Goal: Information Seeking & Learning: Check status

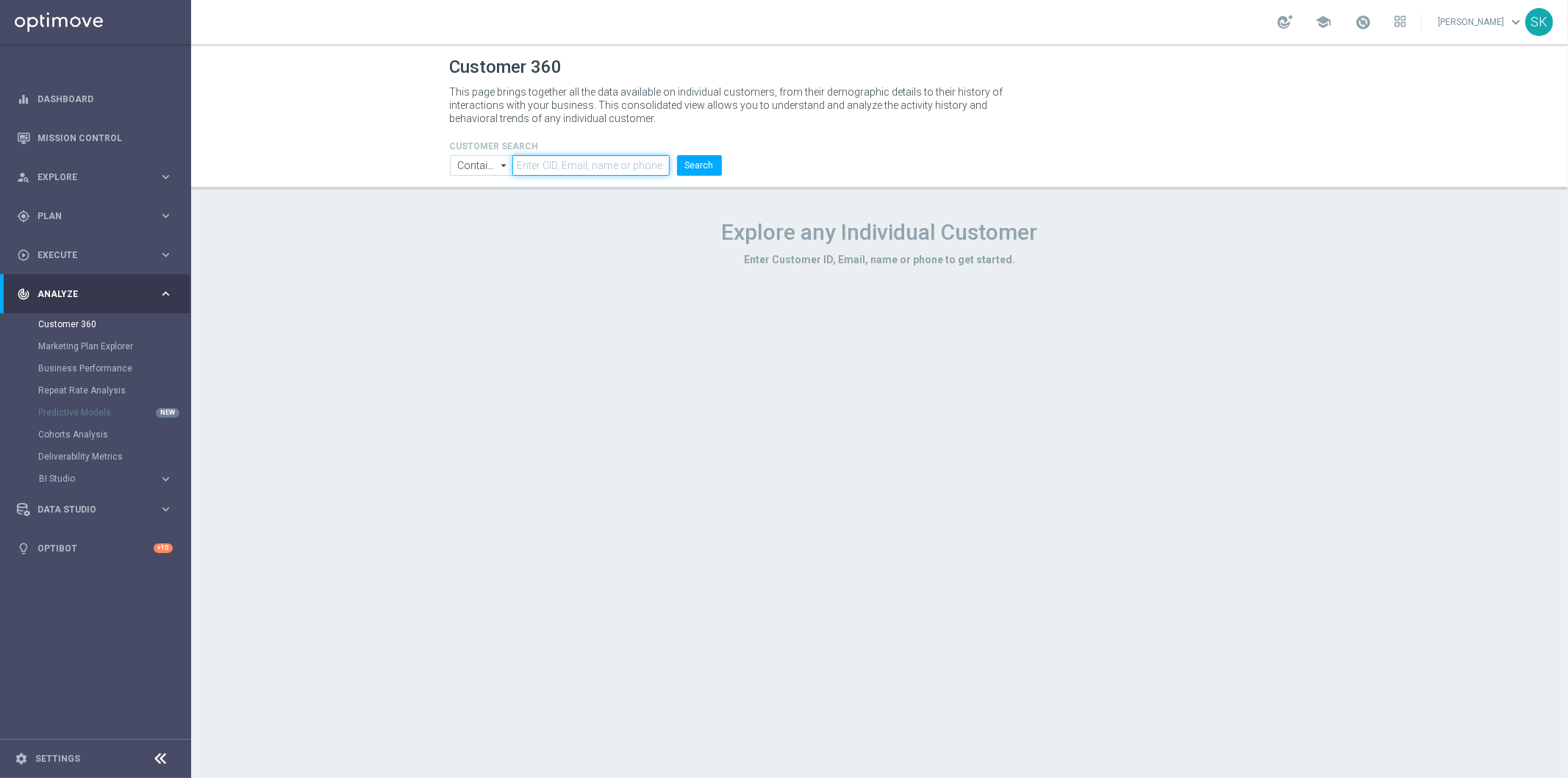
click at [566, 165] on input "text" at bounding box center [590, 165] width 157 height 21
paste input "Loremi dolors a Cons Adipi 3.5 + elits: Doeius TEM: / Inci utlaboreetdol magnaa…"
type input "Loremi dolors a Cons Adipi 3.5 + elits: Doeius TEM: / Inci utlaboreetdol magnaa…"
click at [620, 166] on input "text" at bounding box center [590, 165] width 157 height 21
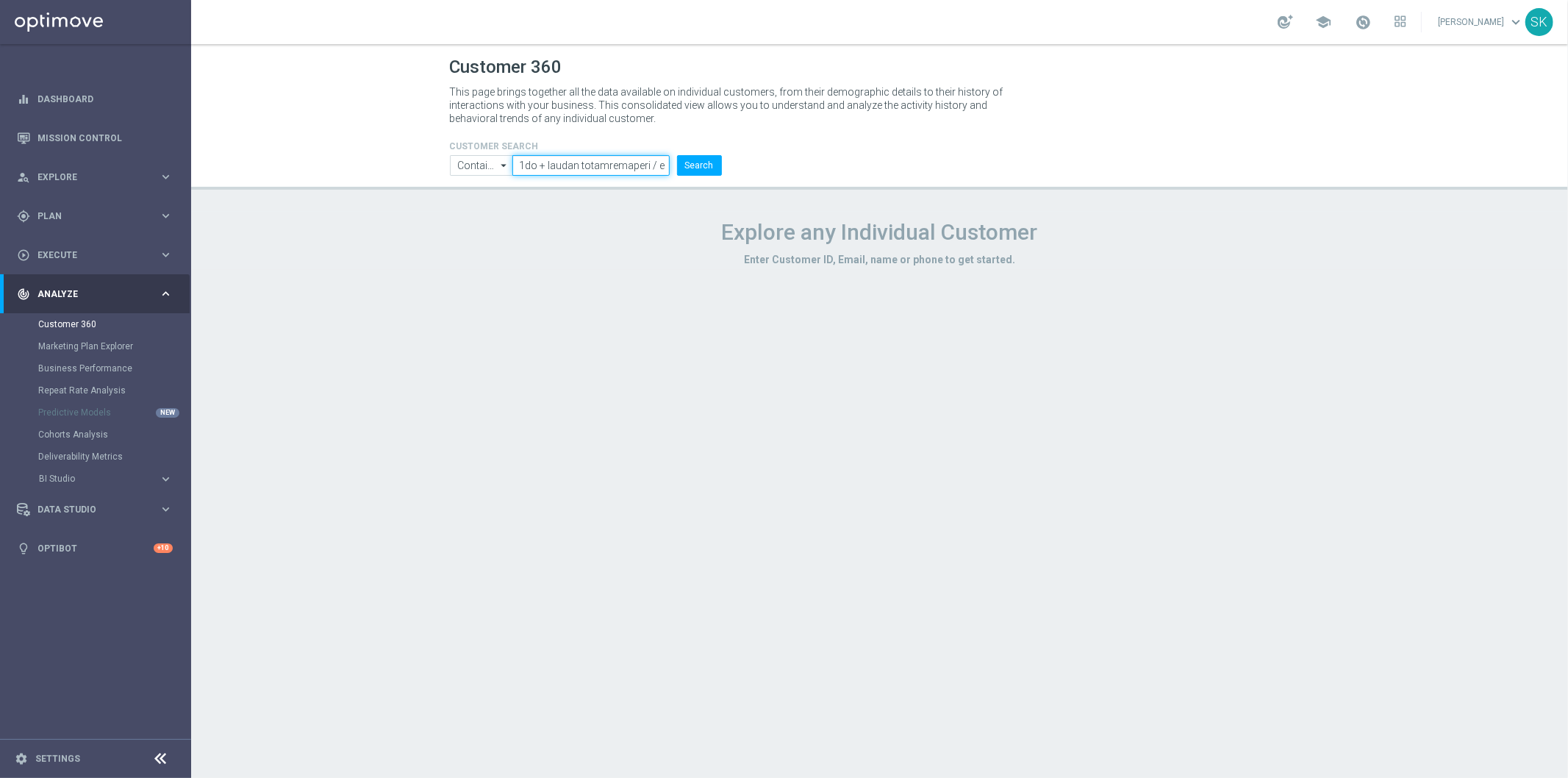
click at [620, 166] on input "text" at bounding box center [590, 165] width 157 height 21
click at [571, 174] on input "text" at bounding box center [590, 165] width 157 height 21
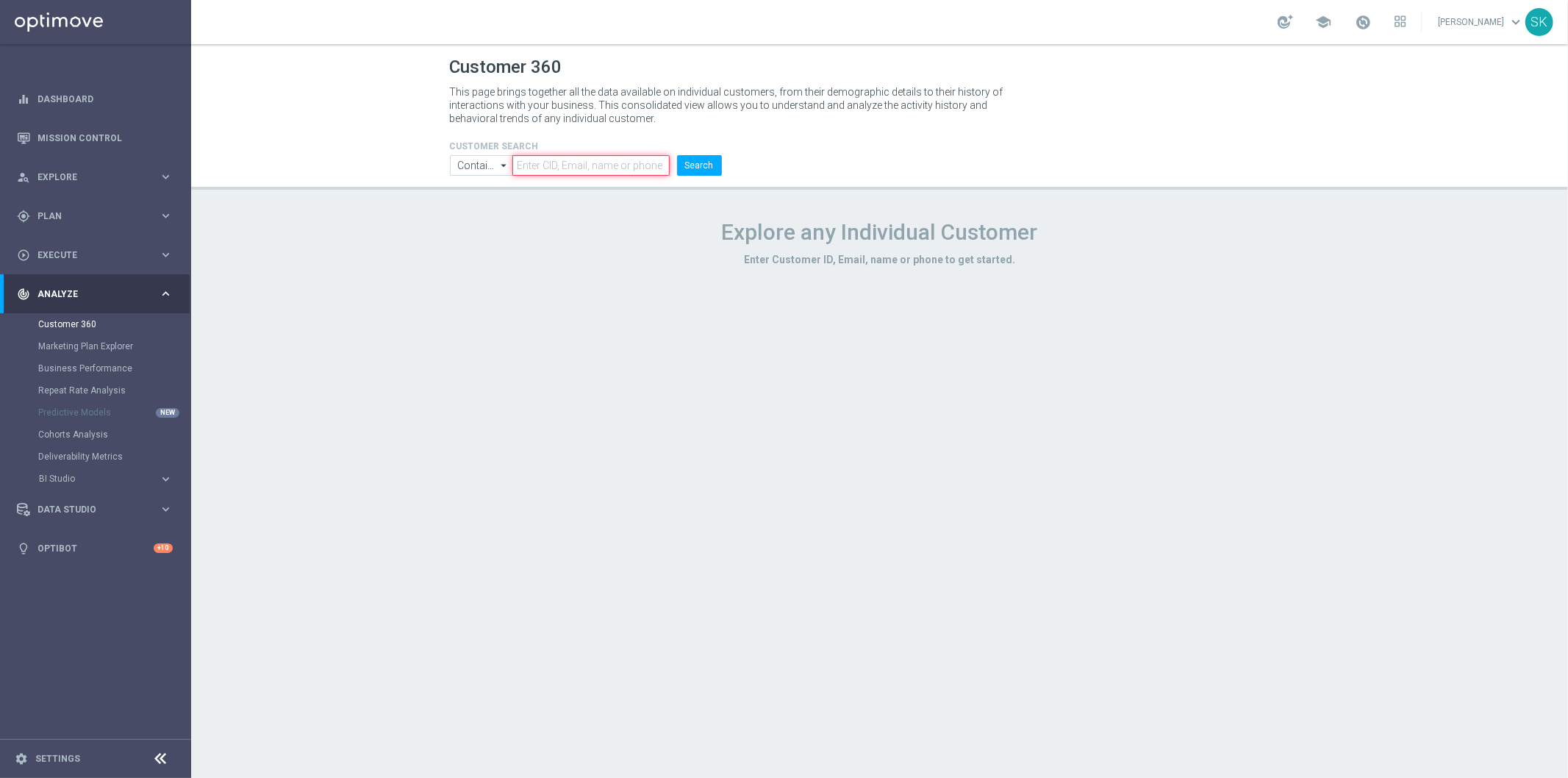
paste input "865560"
type input "865560"
click at [698, 165] on button "Search" at bounding box center [699, 165] width 45 height 21
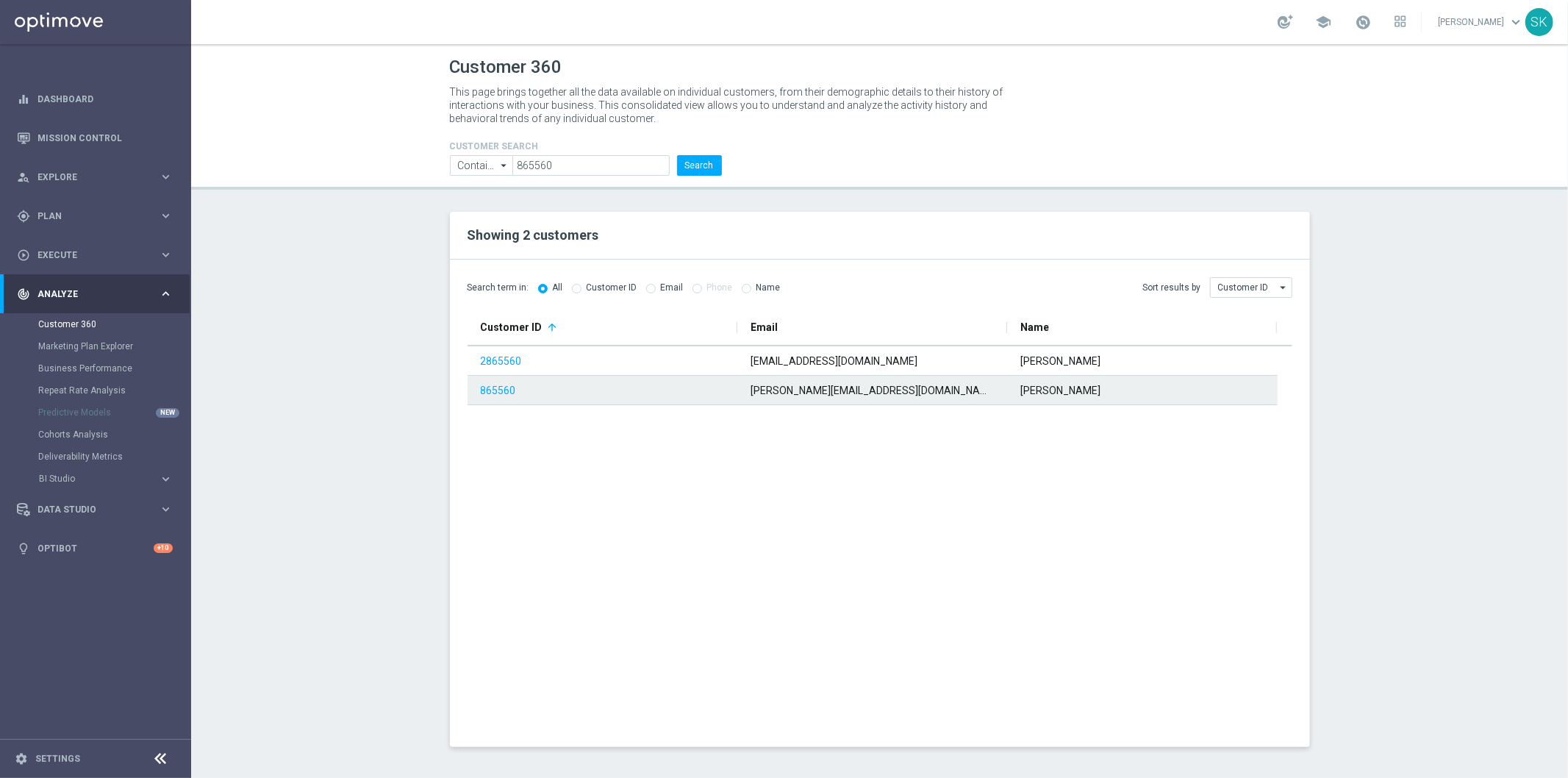
drag, startPoint x: 500, startPoint y: 387, endPoint x: 54, endPoint y: 286, distance: 457.3
click at [500, 387] on link "865560" at bounding box center [498, 390] width 35 height 12
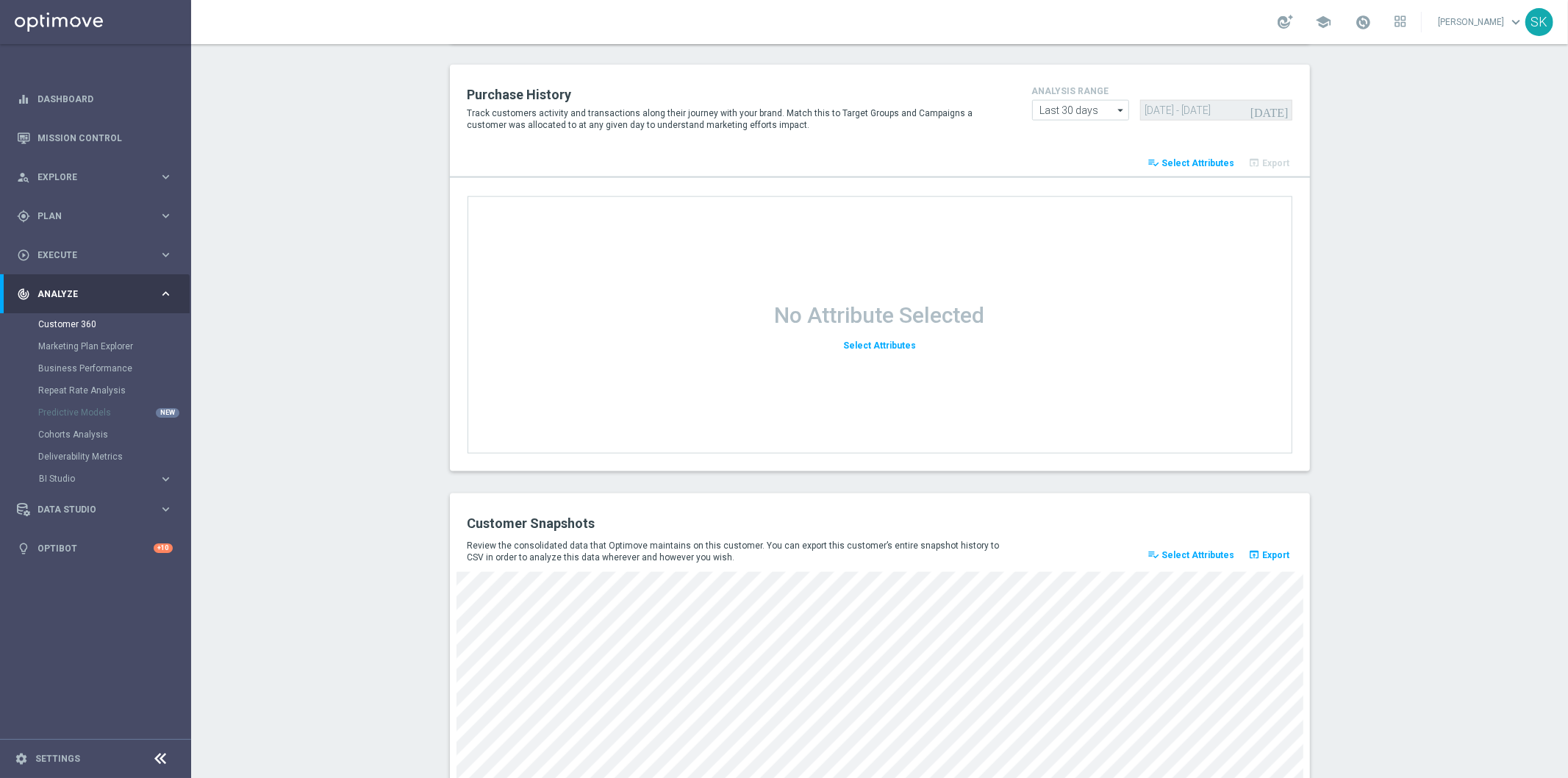
scroll to position [1769, 0]
